Goal: Task Accomplishment & Management: Manage account settings

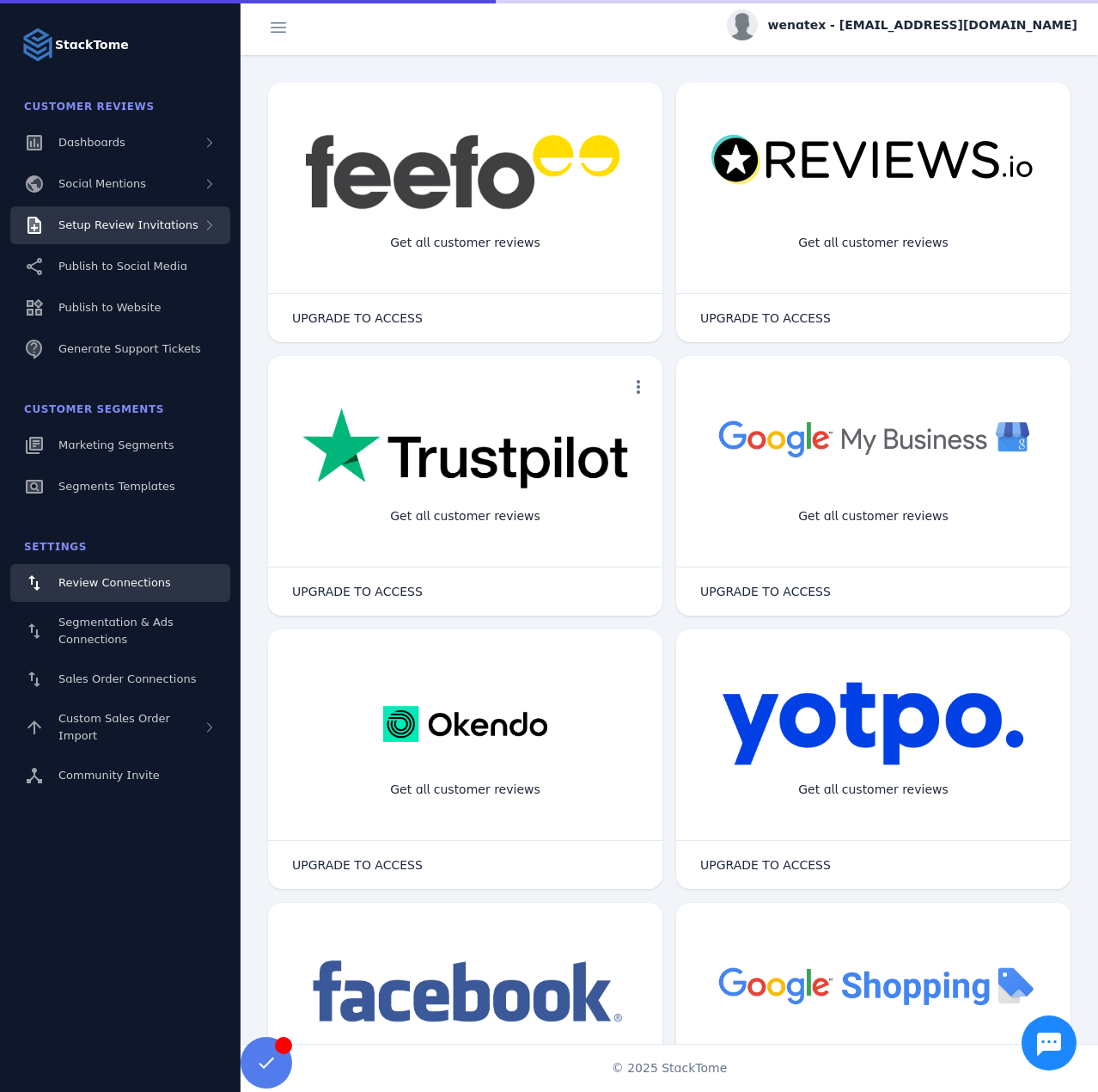
click at [118, 234] on div "Setup Review Invitations" at bounding box center [120, 225] width 220 height 38
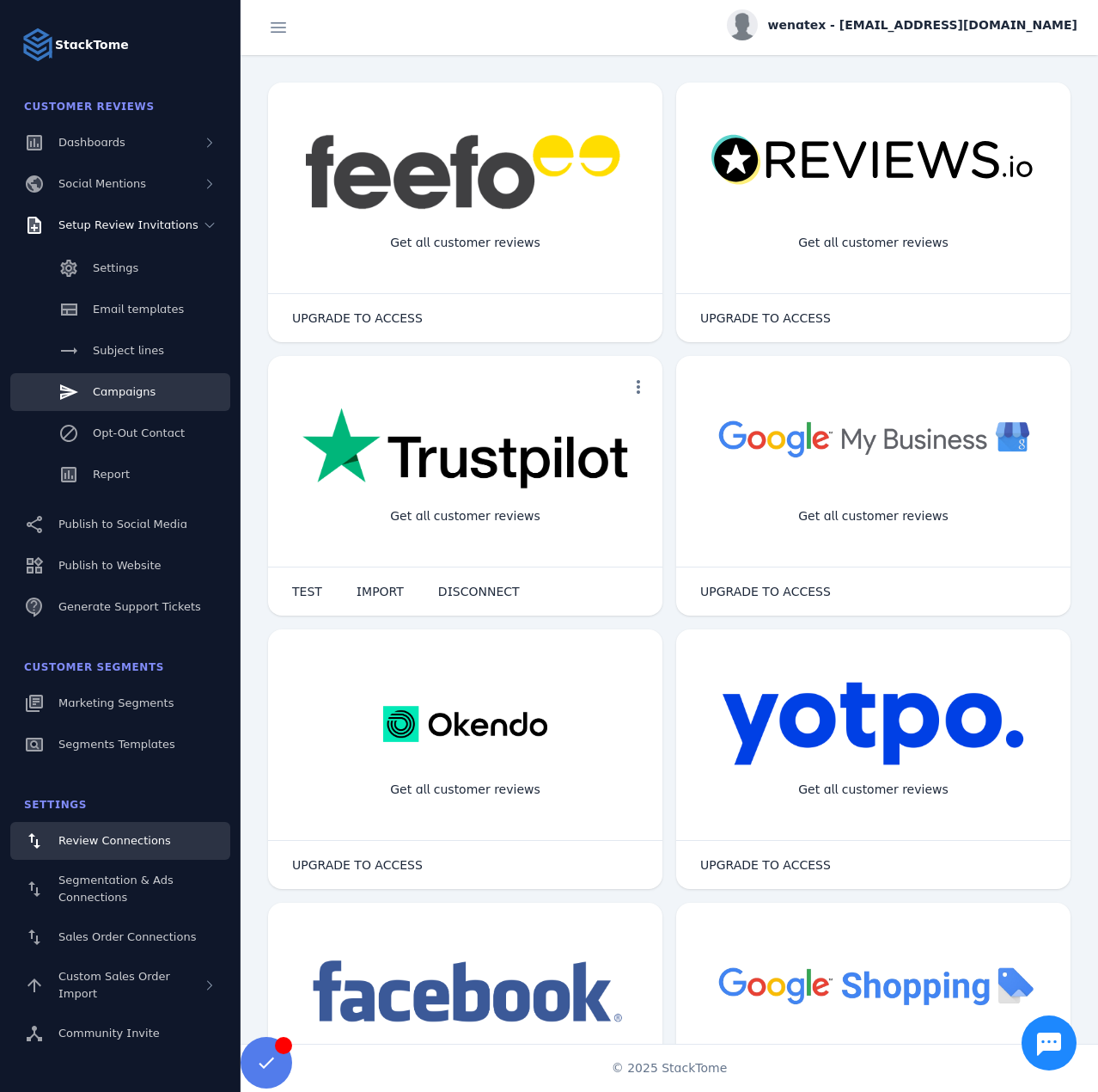
click at [147, 396] on span "Campaigns" at bounding box center [124, 391] width 62 height 13
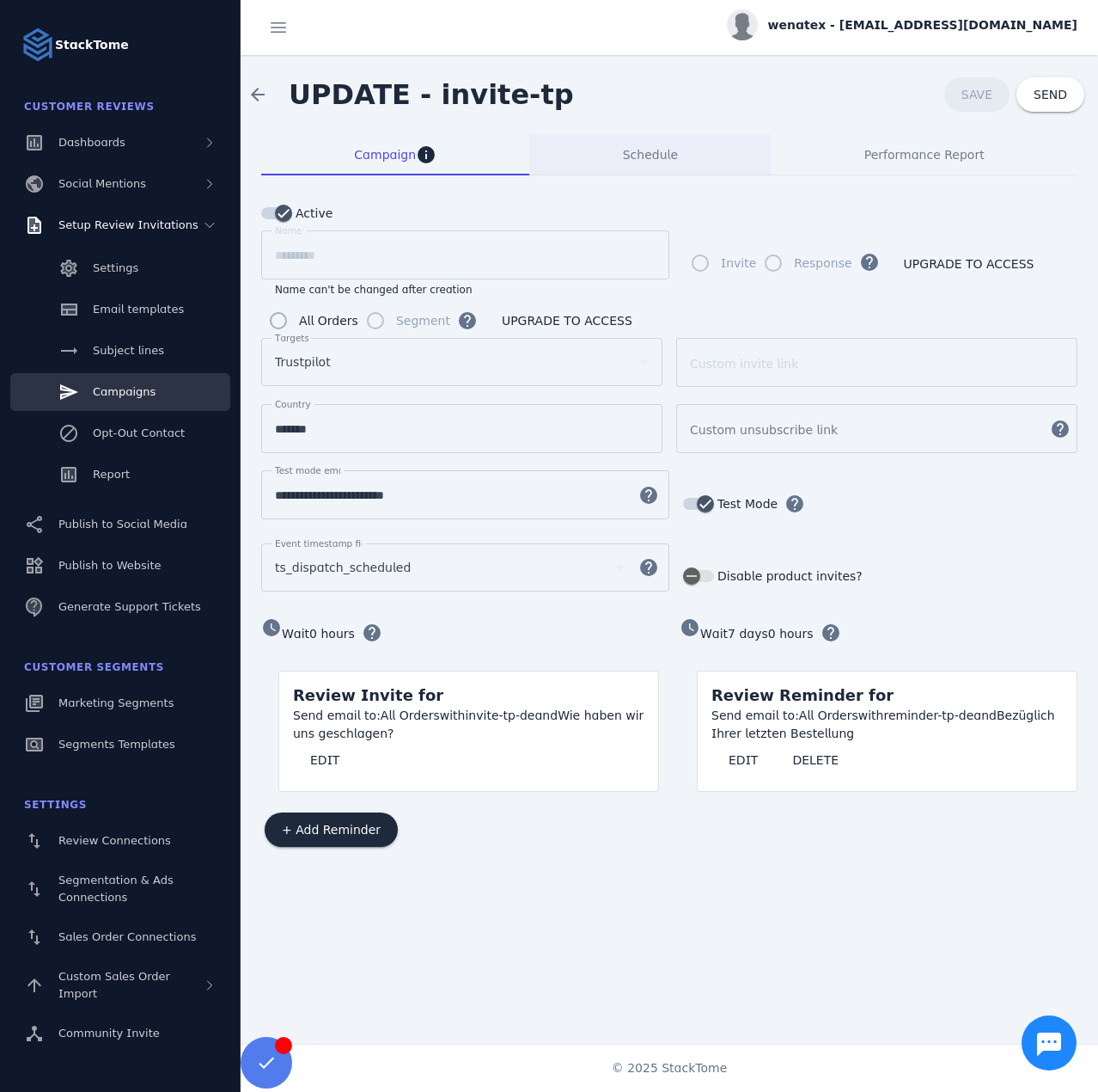
drag, startPoint x: 660, startPoint y: 166, endPoint x: 621, endPoint y: 165, distance: 39.0
click at [660, 166] on span "Schedule" at bounding box center [651, 154] width 55 height 41
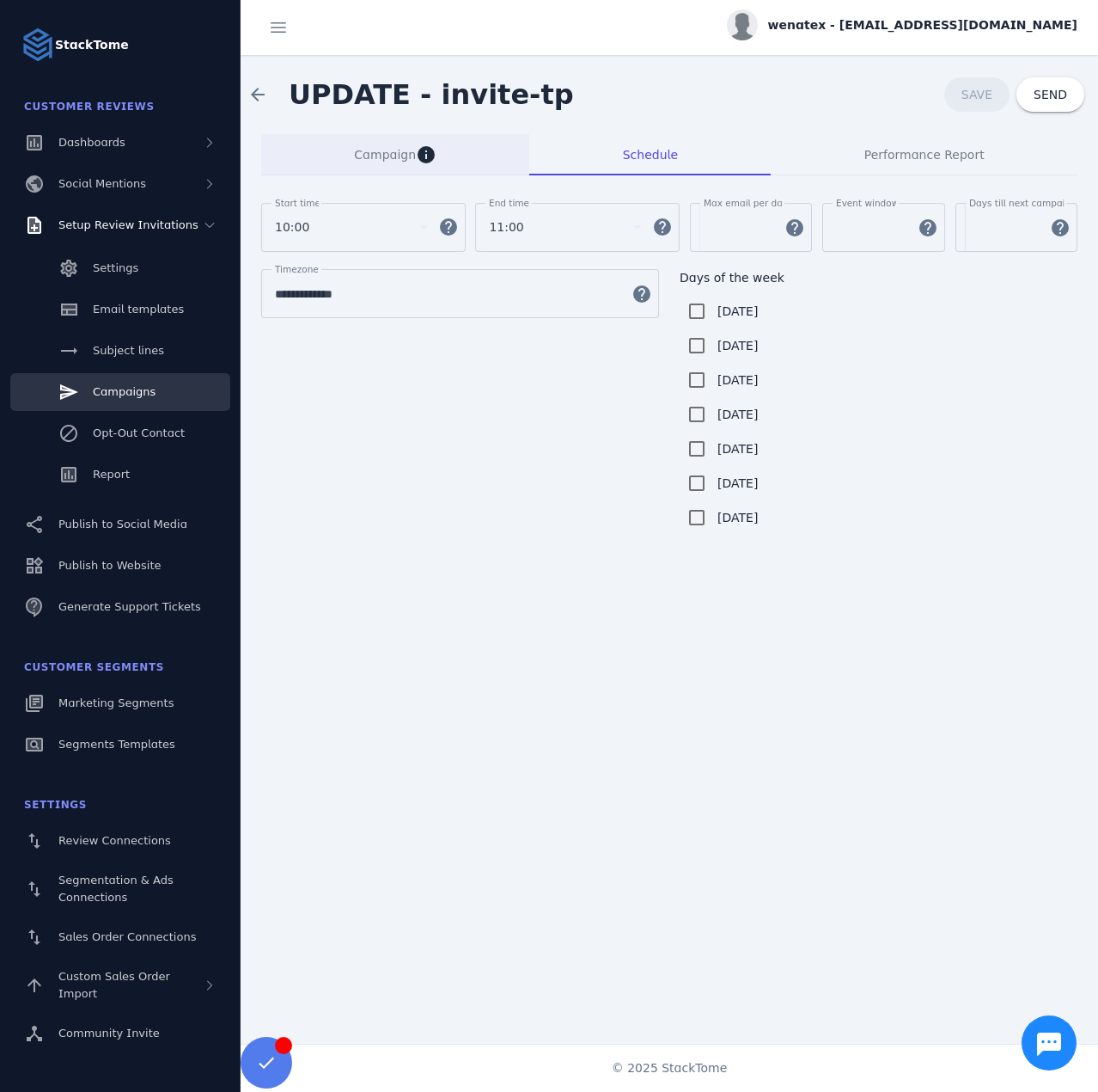
click at [365, 158] on span "Campaign" at bounding box center [385, 154] width 62 height 12
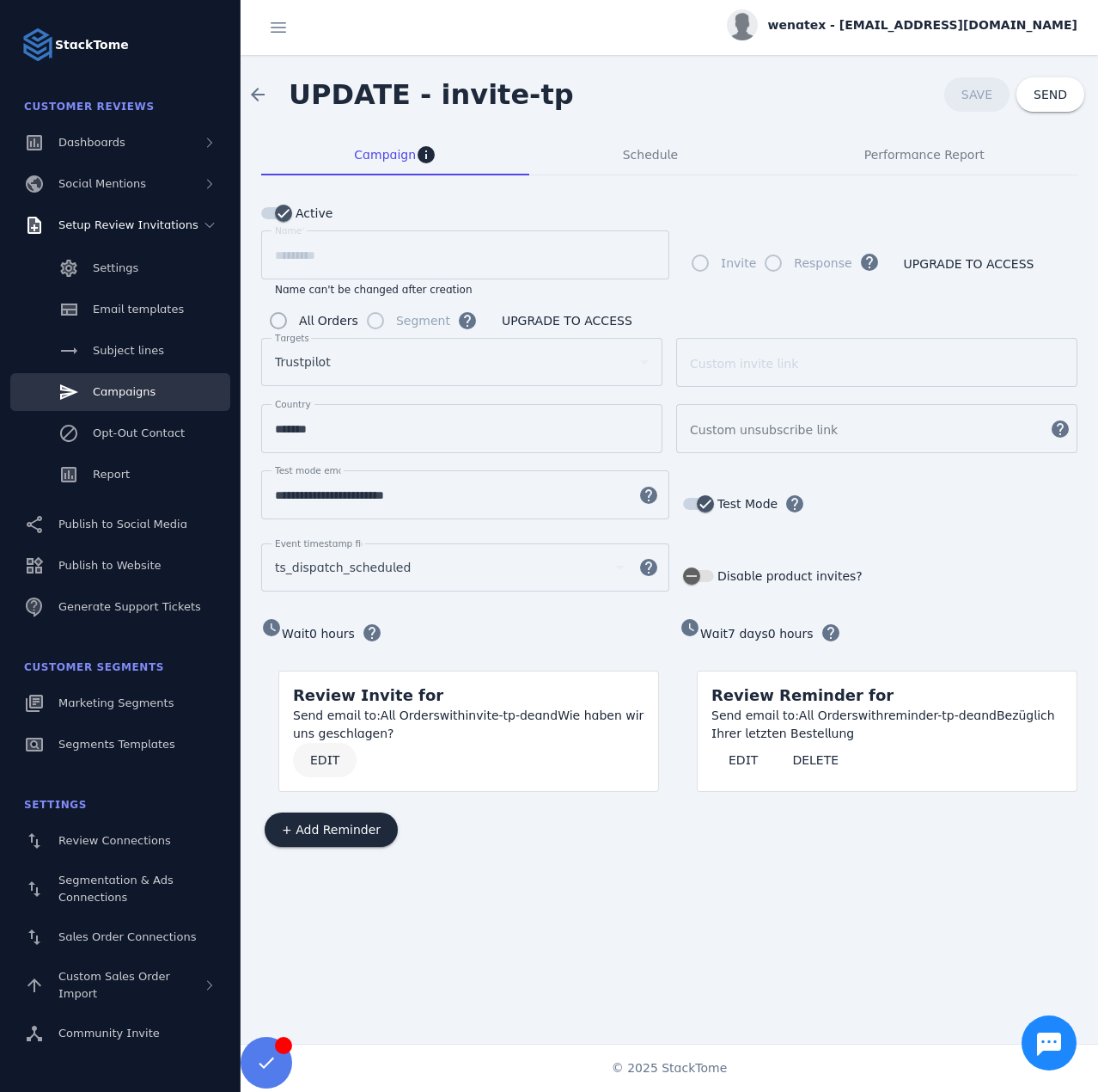
click at [315, 754] on span "EDIT" at bounding box center [325, 760] width 29 height 12
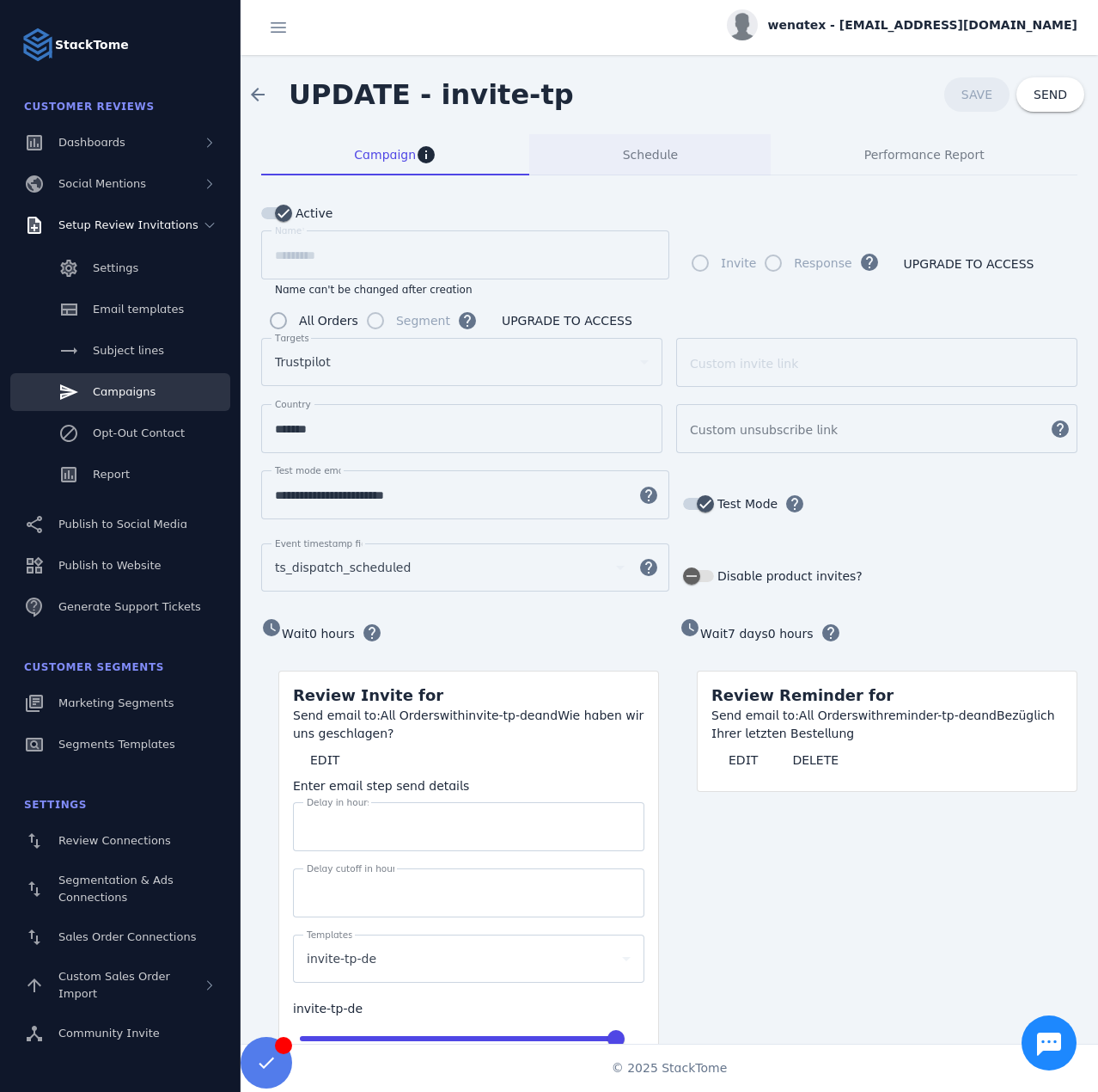
click at [610, 152] on div "Schedule" at bounding box center [650, 154] width 241 height 41
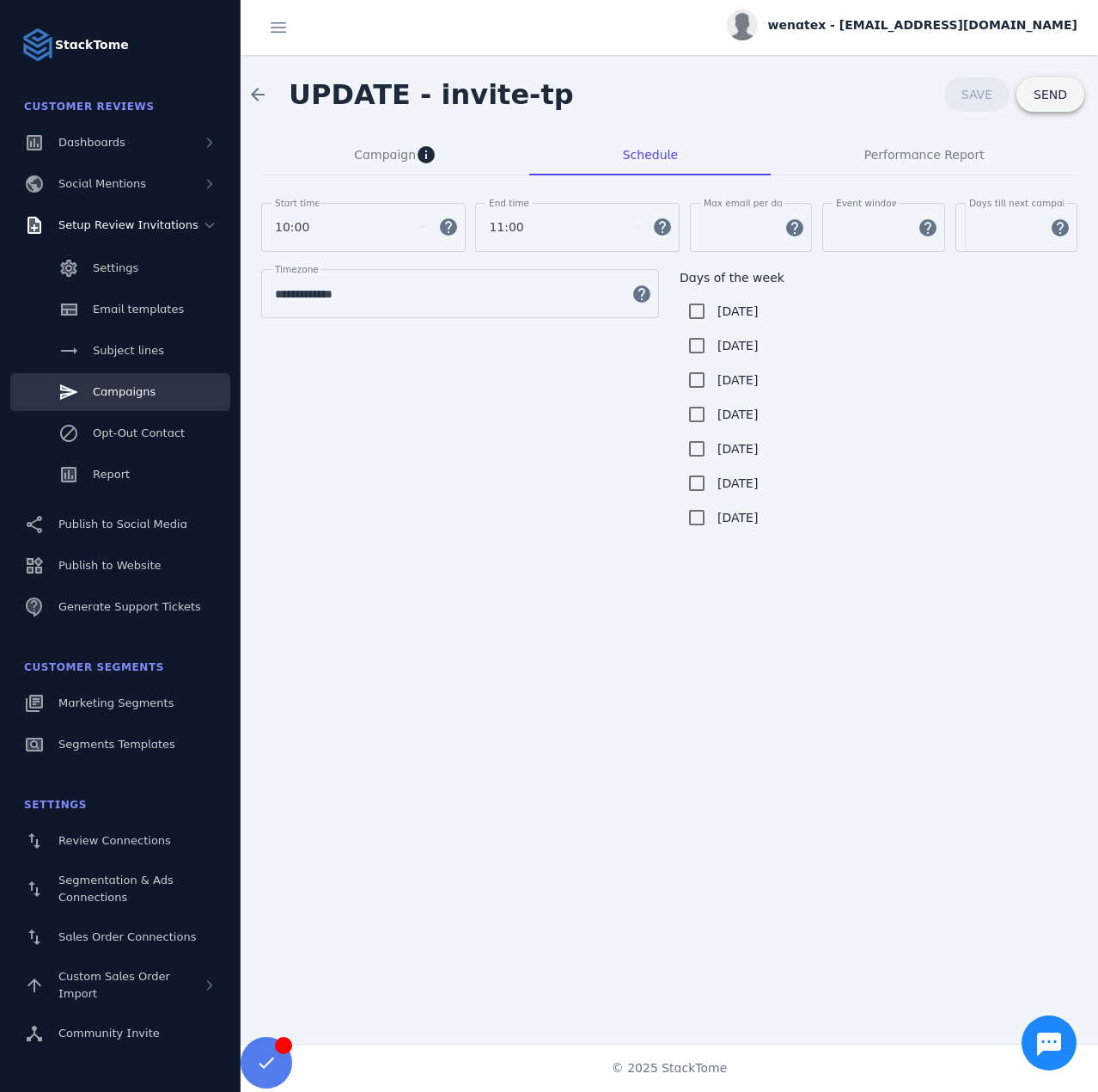
click at [1049, 105] on span at bounding box center [1050, 94] width 68 height 41
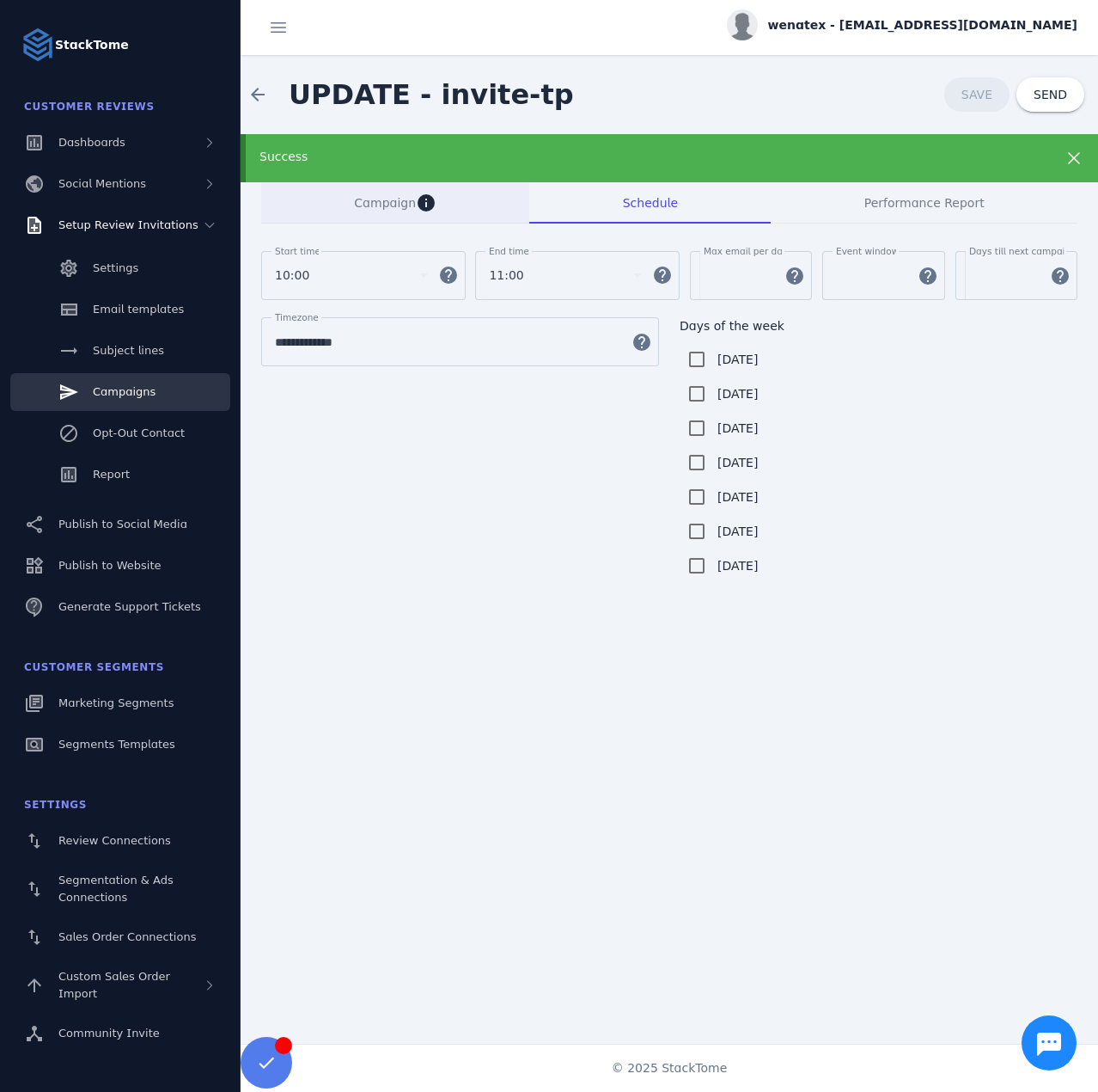
click at [375, 197] on span "Campaign" at bounding box center [385, 202] width 62 height 12
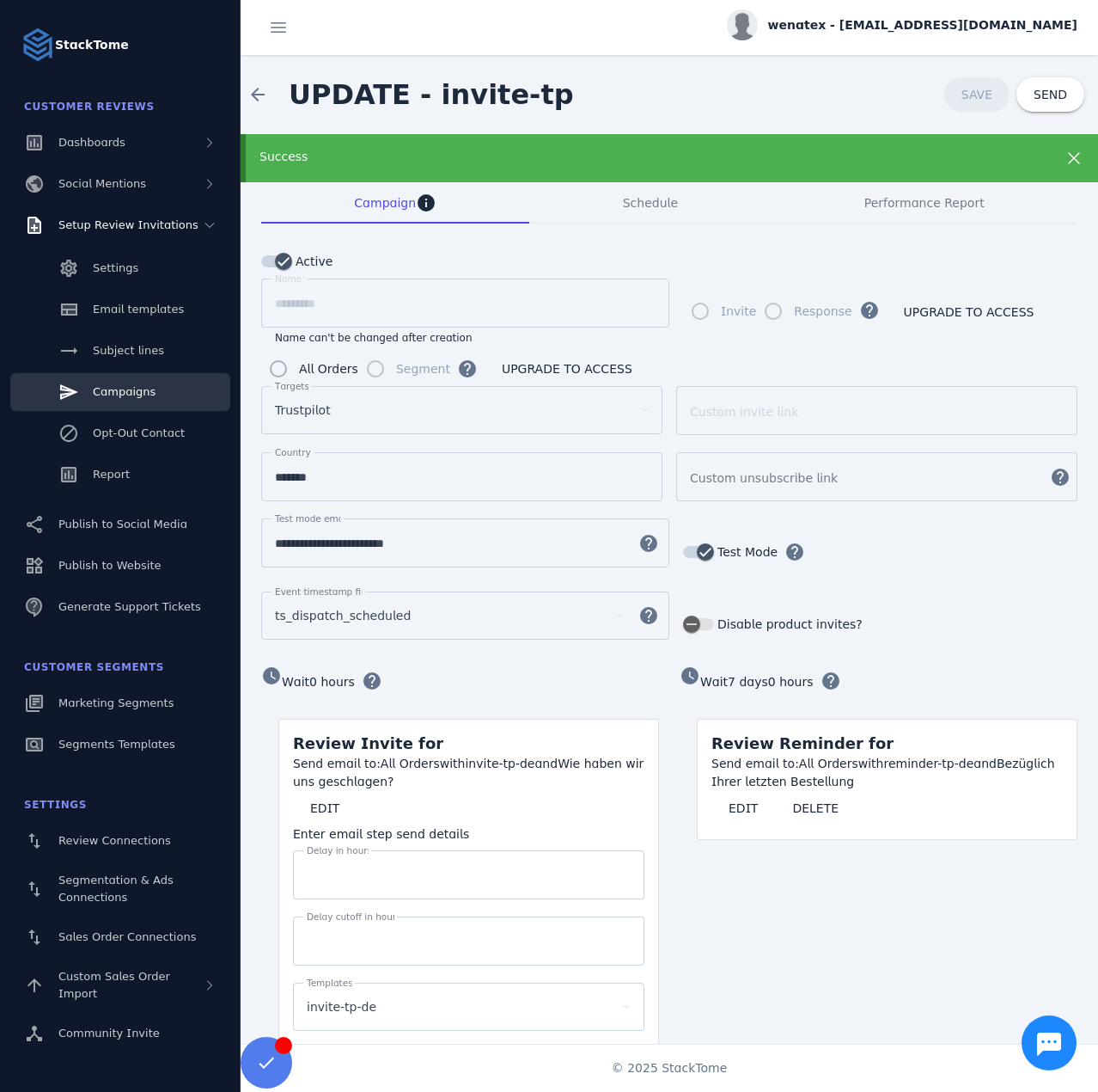
click at [1014, 33] on span "wenatex - [EMAIL_ADDRESS][DOMAIN_NAME]" at bounding box center [923, 26] width 309 height 18
click at [999, 171] on span "Sign out" at bounding box center [1024, 165] width 50 height 20
